Goal: Task Accomplishment & Management: Manage account settings

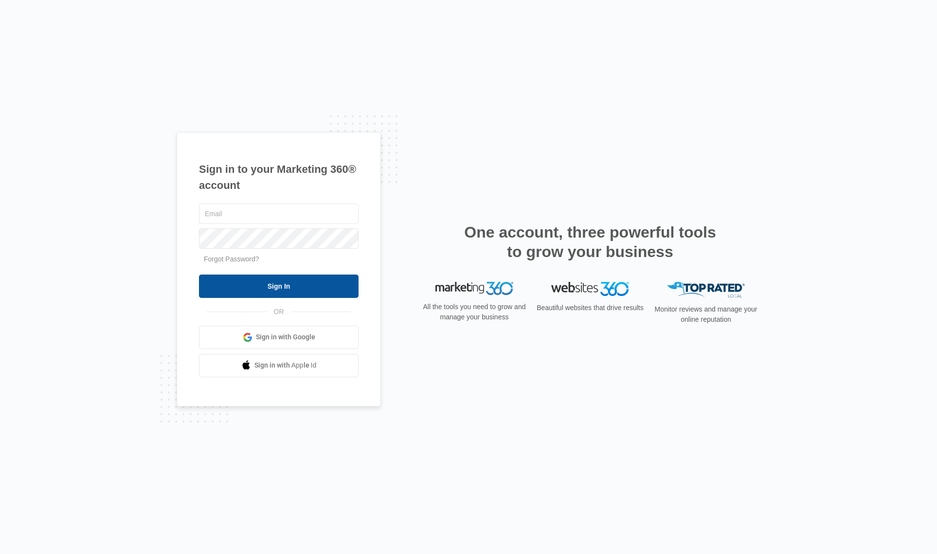
type input "[PERSON_NAME][EMAIL_ADDRESS][DOMAIN_NAME]"
click at [264, 289] on input "Sign In" at bounding box center [279, 286] width 160 height 23
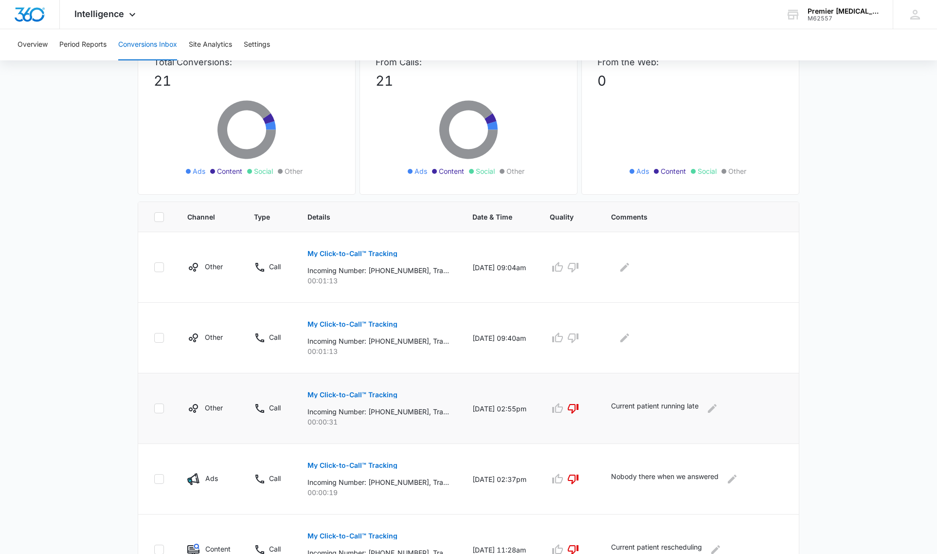
scroll to position [73, 0]
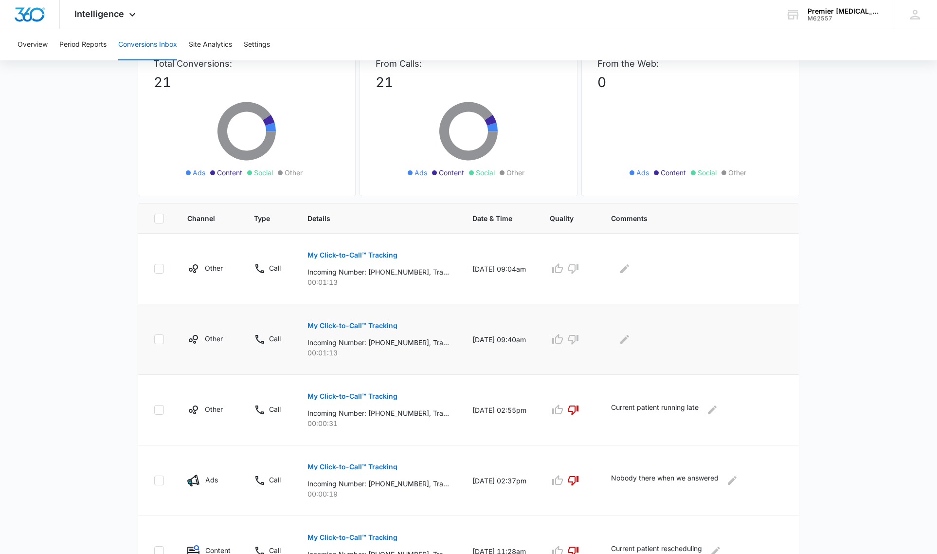
click at [349, 329] on p "My Click-to-Call™ Tracking" at bounding box center [353, 325] width 90 height 7
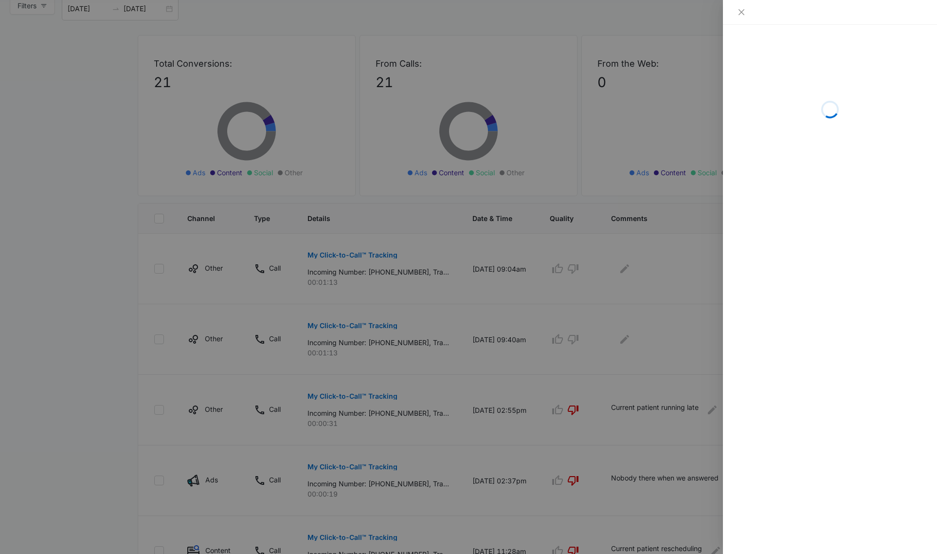
scroll to position [73, 0]
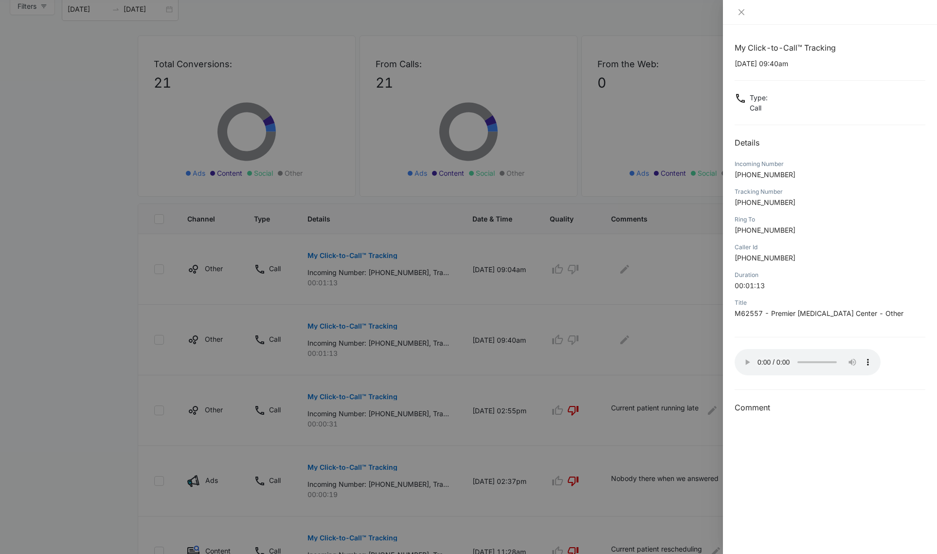
click at [499, 362] on div at bounding box center [468, 277] width 937 height 554
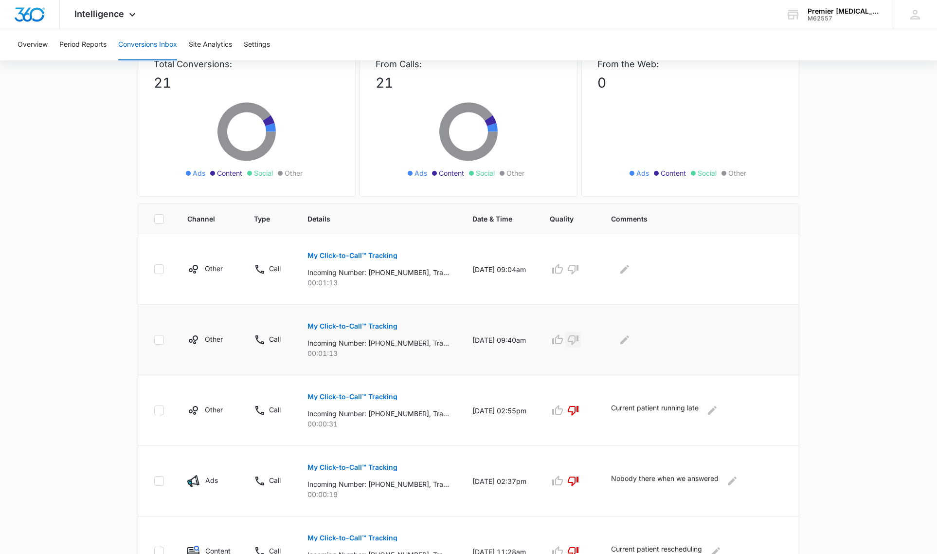
click at [579, 343] on icon "button" at bounding box center [573, 340] width 11 height 10
click at [629, 342] on icon "Edit Comments" at bounding box center [625, 339] width 9 height 9
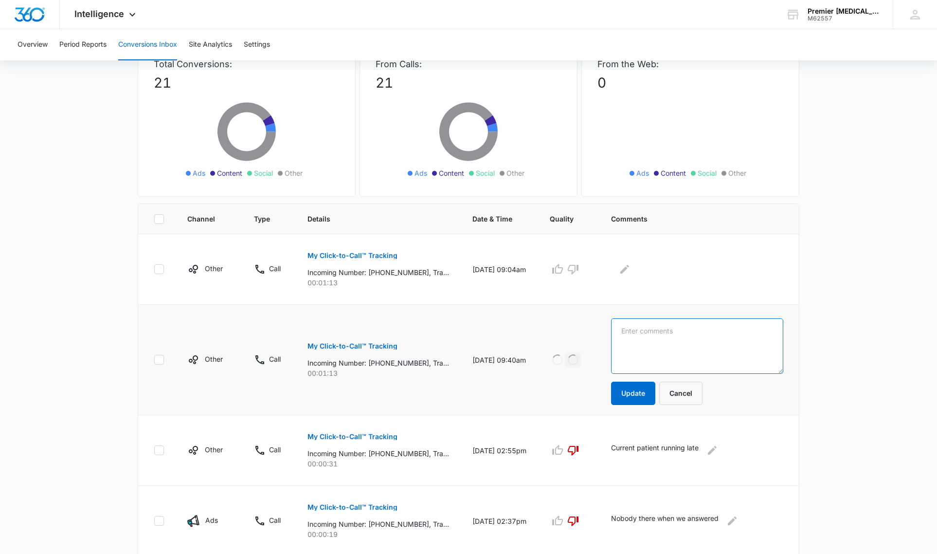
click at [649, 339] on textarea at bounding box center [697, 345] width 172 height 55
type textarea "Current patient rescheduling"
click at [648, 399] on button "Update" at bounding box center [633, 393] width 44 height 23
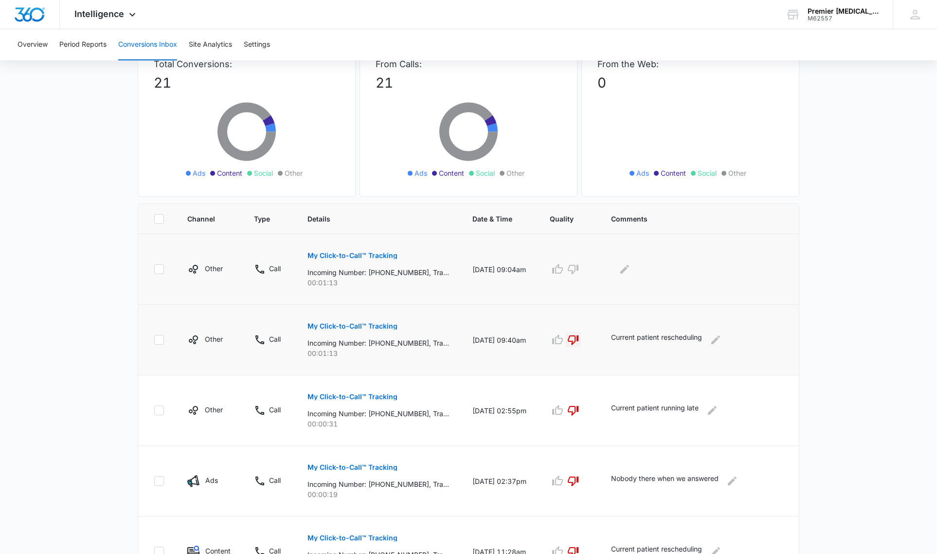
click at [351, 254] on p "My Click-to-Call™ Tracking" at bounding box center [353, 255] width 90 height 7
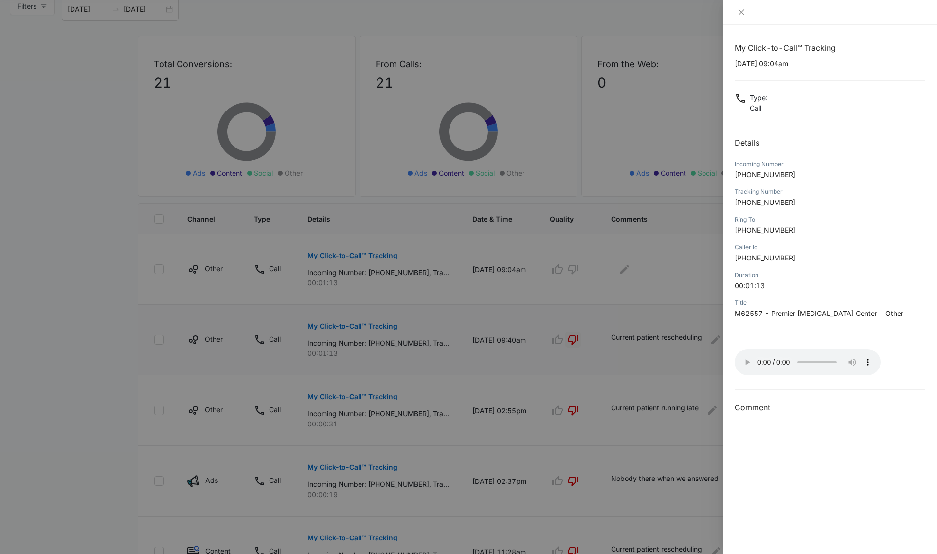
drag, startPoint x: 664, startPoint y: 287, endPoint x: 652, endPoint y: 285, distance: 11.9
click at [661, 286] on div at bounding box center [468, 277] width 937 height 554
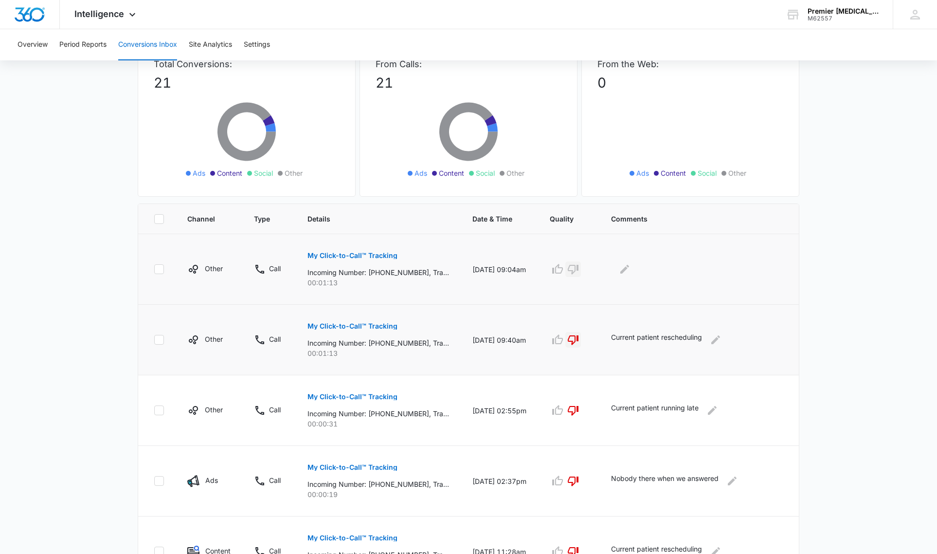
click at [579, 265] on icon "button" at bounding box center [573, 270] width 11 height 10
click at [631, 270] on icon "Edit Comments" at bounding box center [625, 269] width 12 height 12
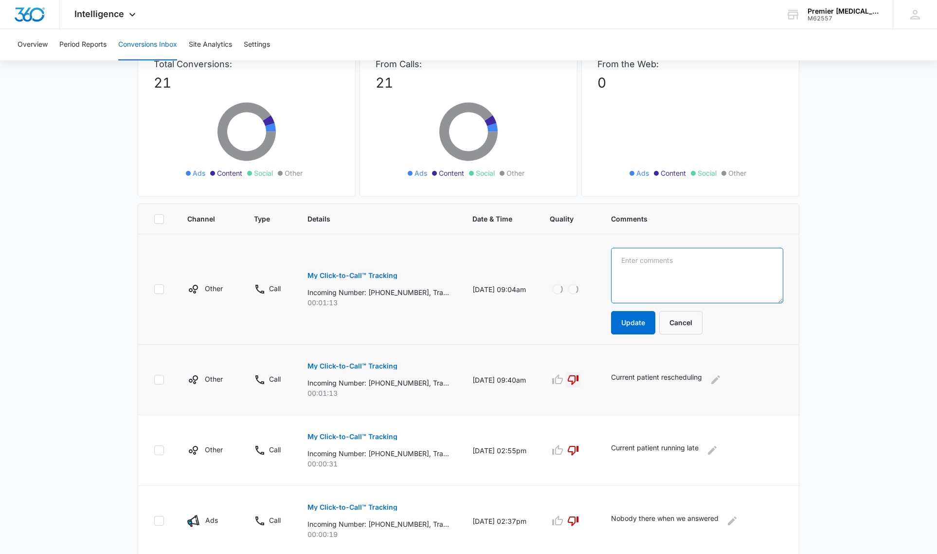
click at [643, 269] on textarea at bounding box center [697, 275] width 172 height 55
type textarea "Person called wrong office"
click at [645, 329] on button "Update" at bounding box center [633, 322] width 44 height 23
